Goal: Find specific page/section: Find specific page/section

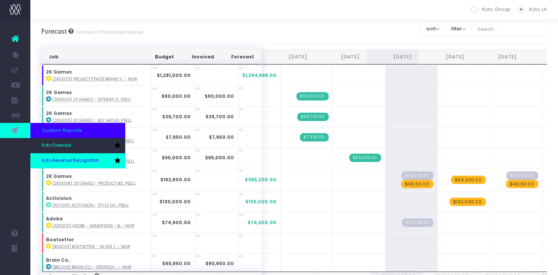
click at [72, 161] on span "Koto Revenue Recognition" at bounding box center [70, 161] width 57 height 7
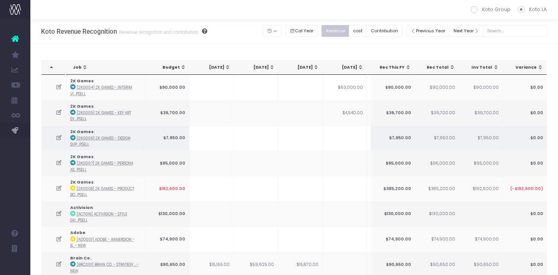
click at [275, 139] on td at bounding box center [256, 138] width 44 height 25
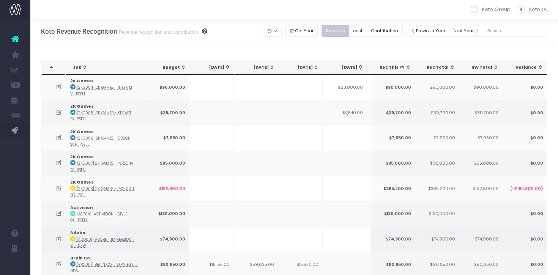
scroll to position [919, 0]
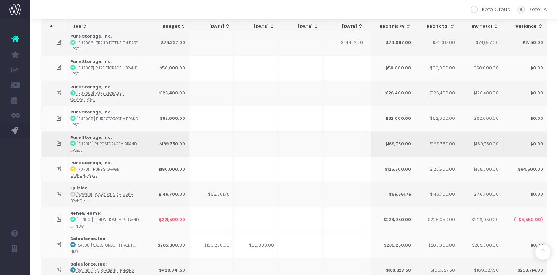
click at [59, 140] on icon at bounding box center [59, 143] width 6 height 6
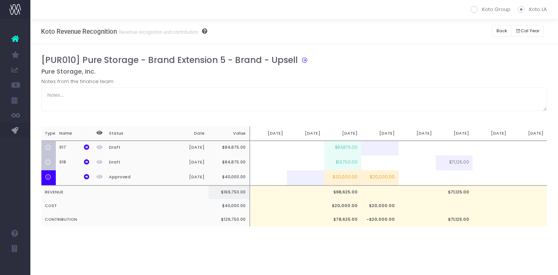
scroll to position [0, 0]
click at [85, 178] on icon at bounding box center [86, 176] width 5 height 5
